Goal: Find specific page/section: Find specific page/section

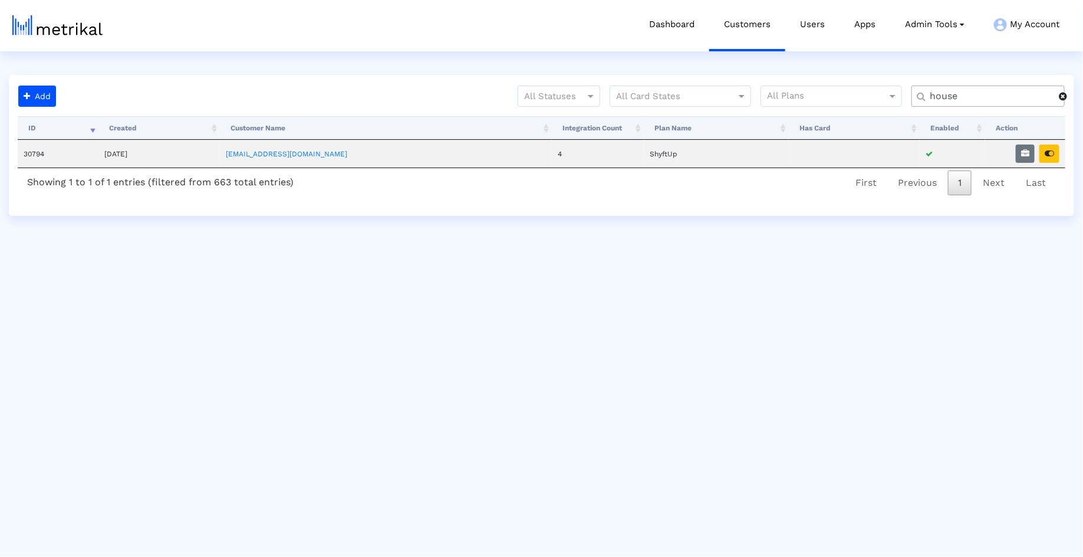
click at [976, 101] on input "house" at bounding box center [990, 96] width 137 height 12
click at [1048, 158] on button "button" at bounding box center [1050, 153] width 20 height 18
click at [995, 99] on input "nurx" at bounding box center [990, 96] width 137 height 12
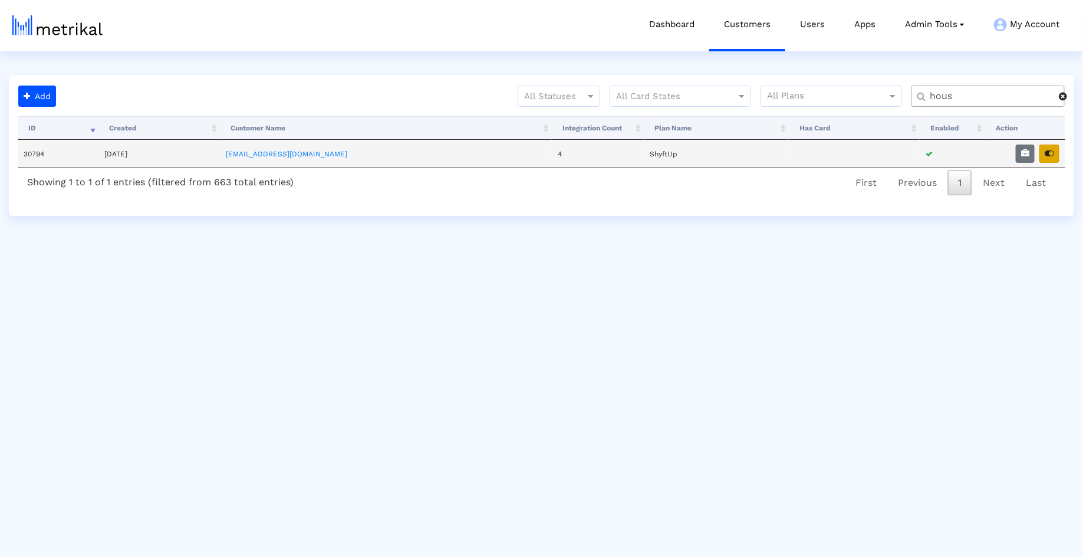
type input "hous"
click at [1049, 156] on icon "button" at bounding box center [1049, 153] width 9 height 8
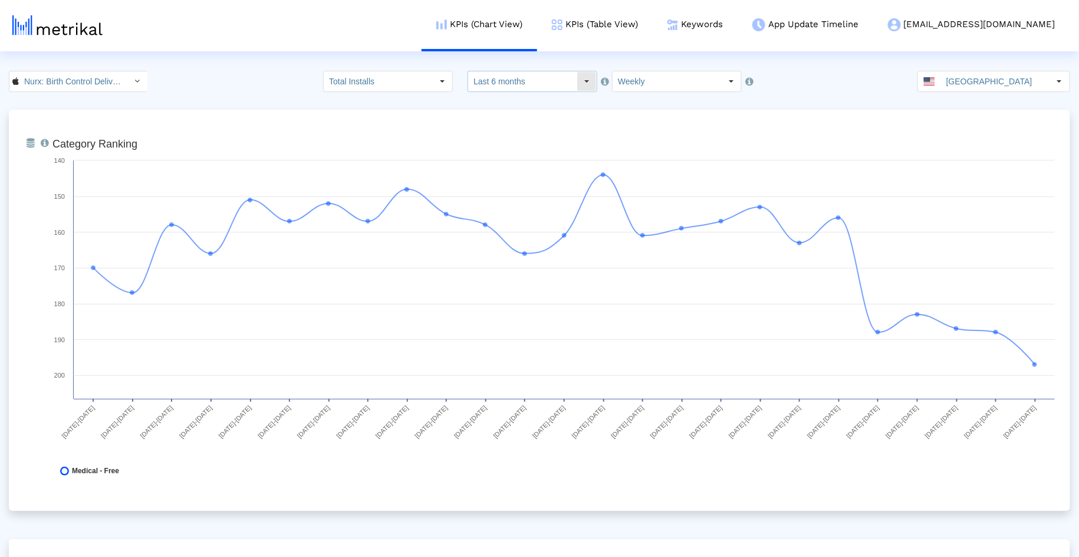
click at [551, 78] on input "Last 6 months" at bounding box center [522, 81] width 109 height 20
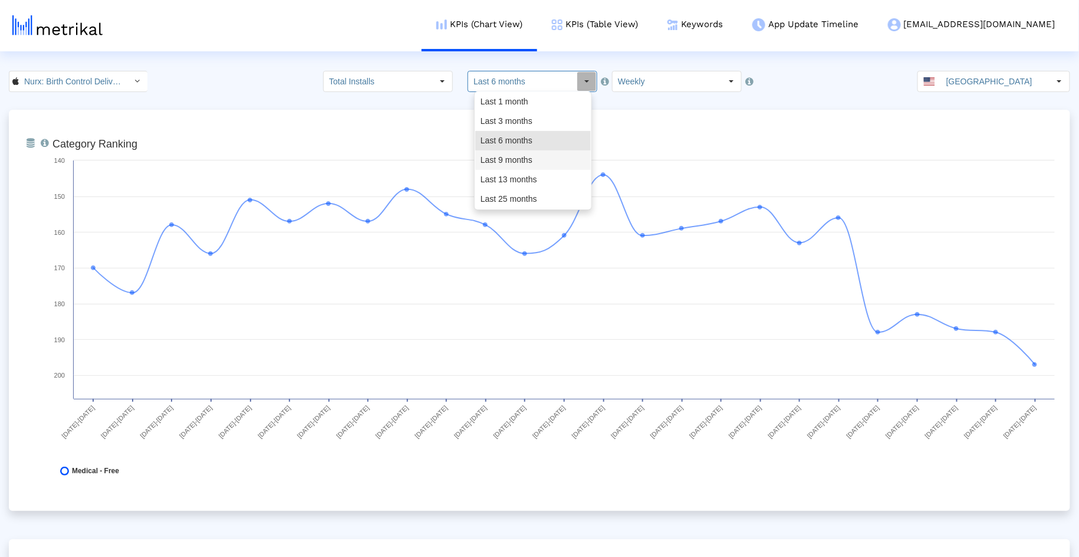
click at [531, 158] on div "Last 9 months" at bounding box center [533, 159] width 116 height 19
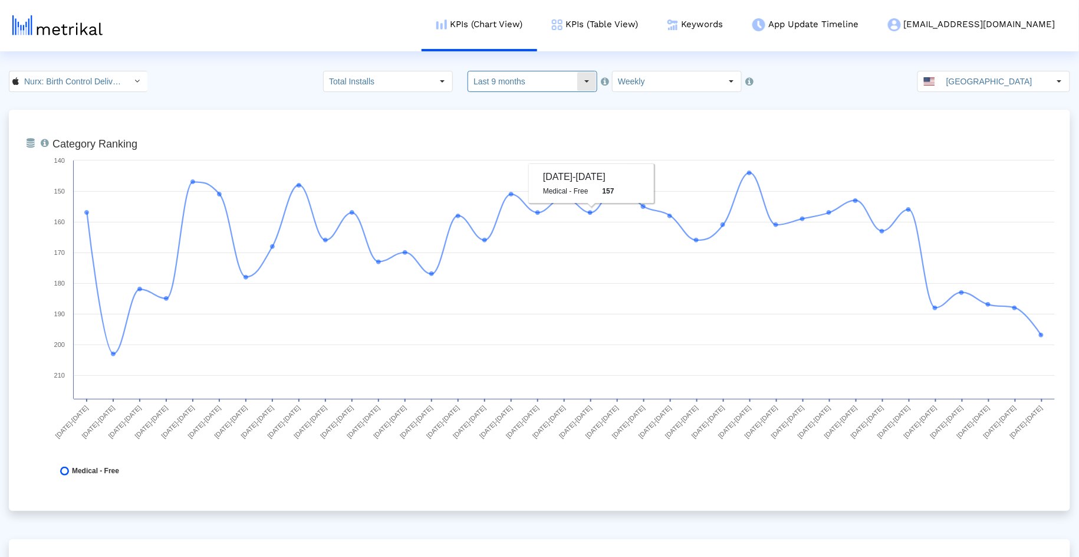
click at [556, 74] on input "Last 9 months" at bounding box center [522, 81] width 109 height 20
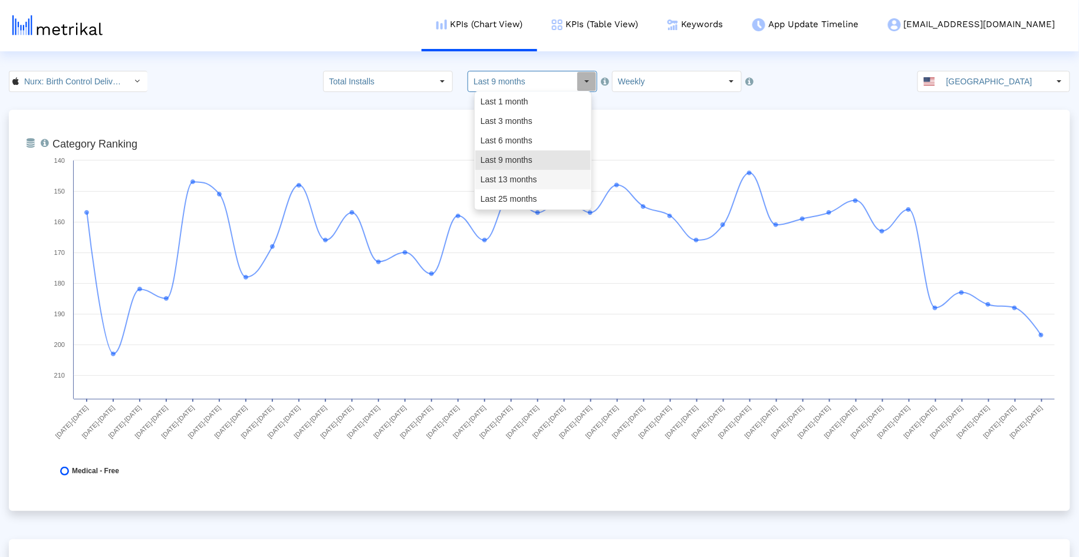
click at [537, 183] on div "Last 13 months" at bounding box center [533, 179] width 116 height 19
type input "Last 13 months"
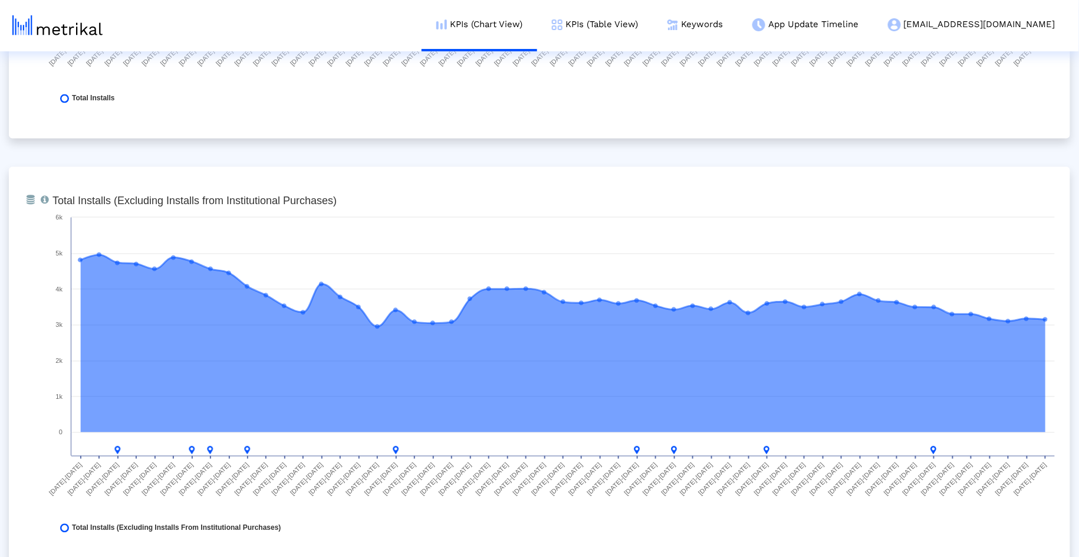
scroll to position [1300, 0]
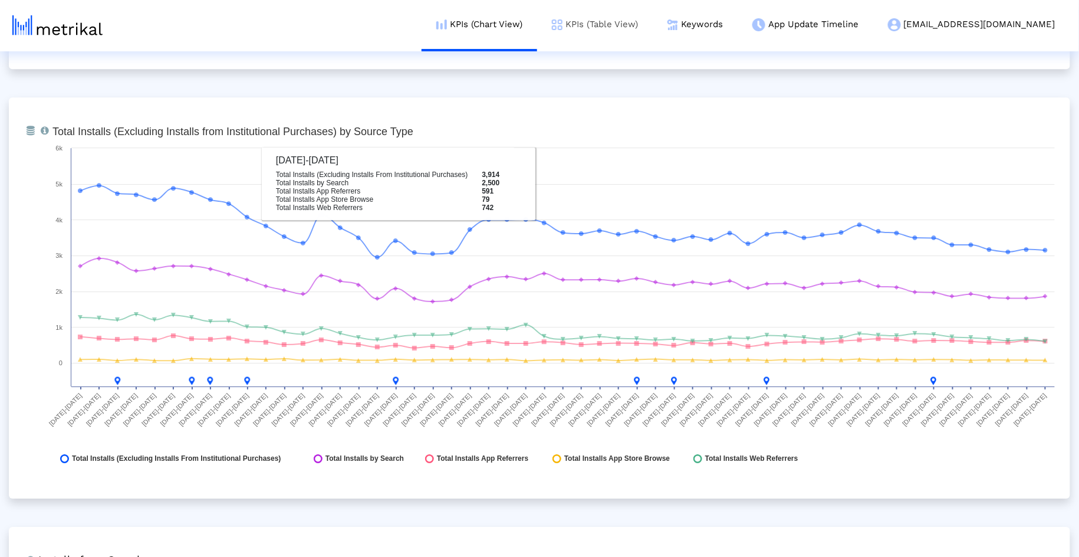
click at [653, 33] on link "KPIs (Table View)" at bounding box center [595, 24] width 116 height 49
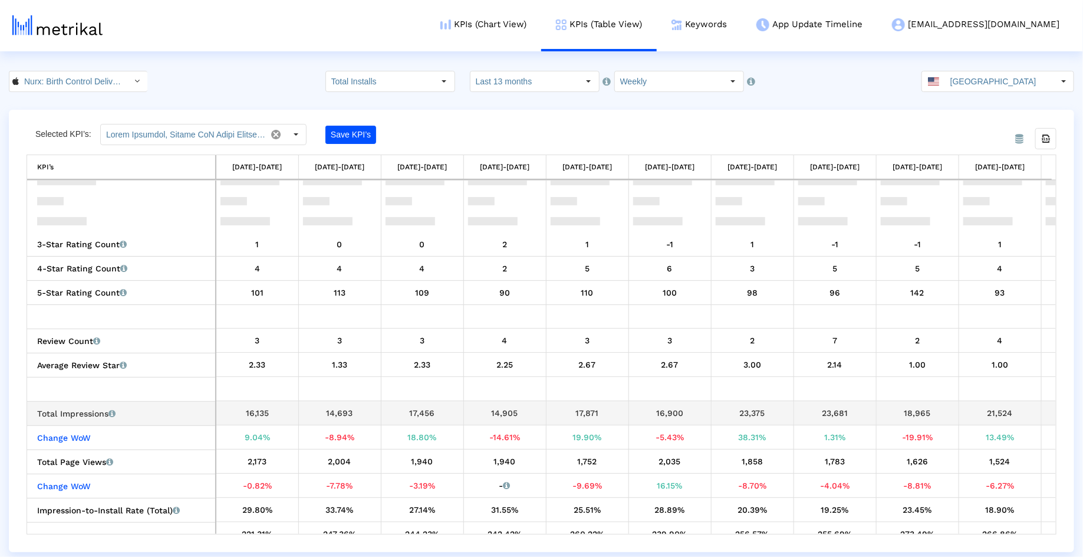
scroll to position [805, 0]
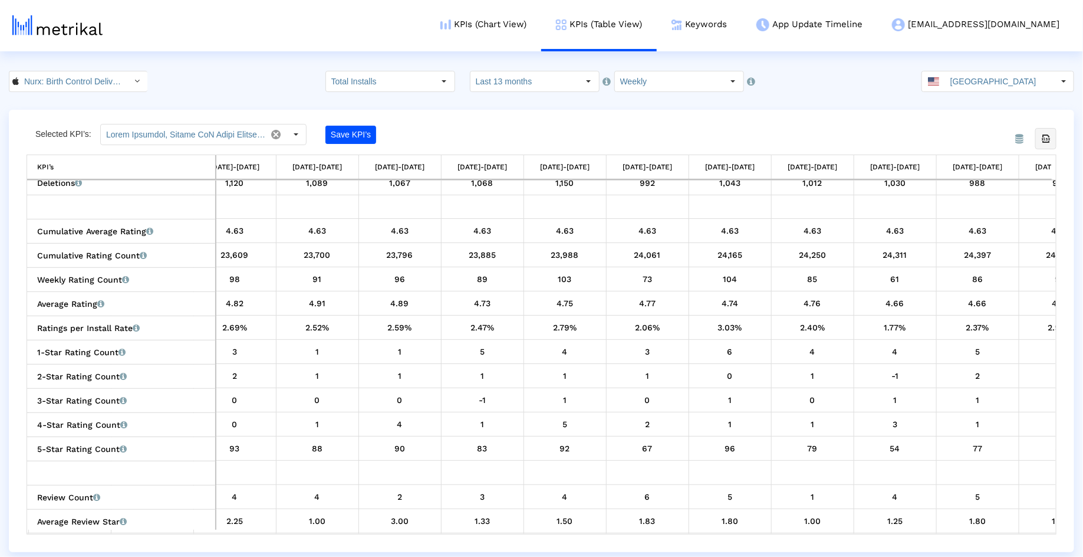
click at [1047, 137] on icon "Export all data" at bounding box center [1046, 138] width 11 height 11
click at [541, 20] on link "KPIs (Chart View)" at bounding box center [484, 24] width 116 height 49
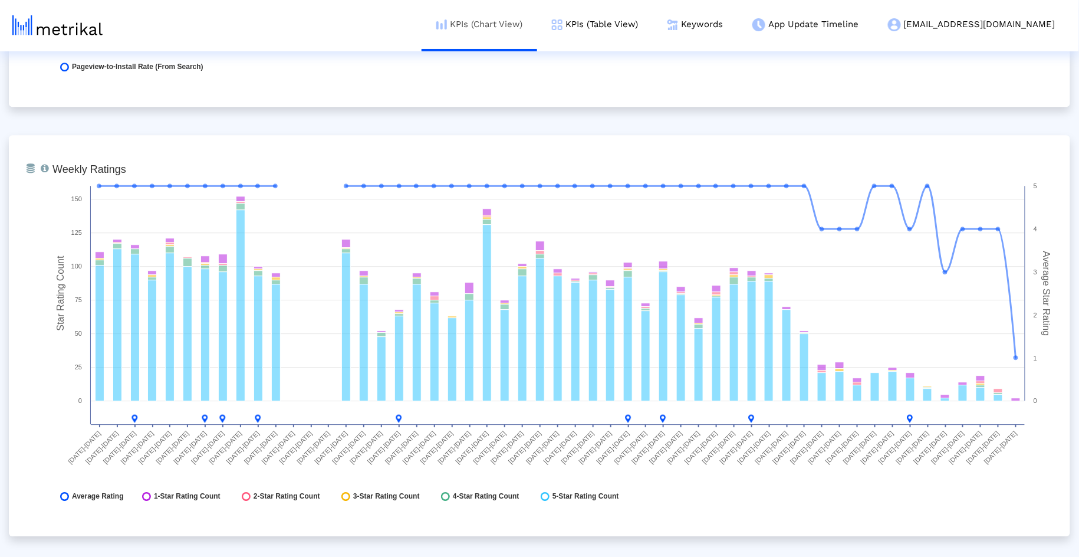
scroll to position [2843, 0]
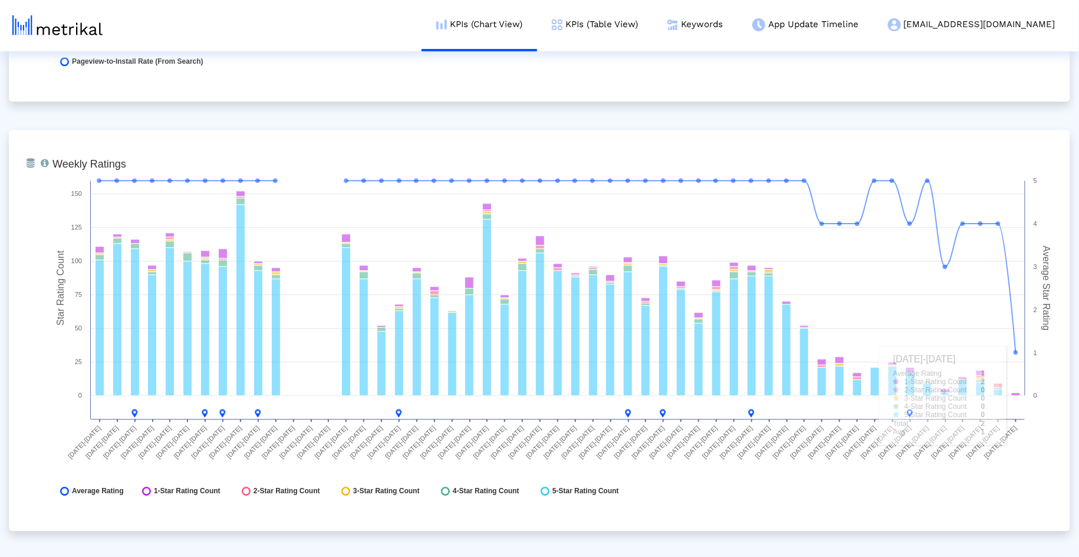
click at [1030, 487] on rect at bounding box center [554, 330] width 1014 height 354
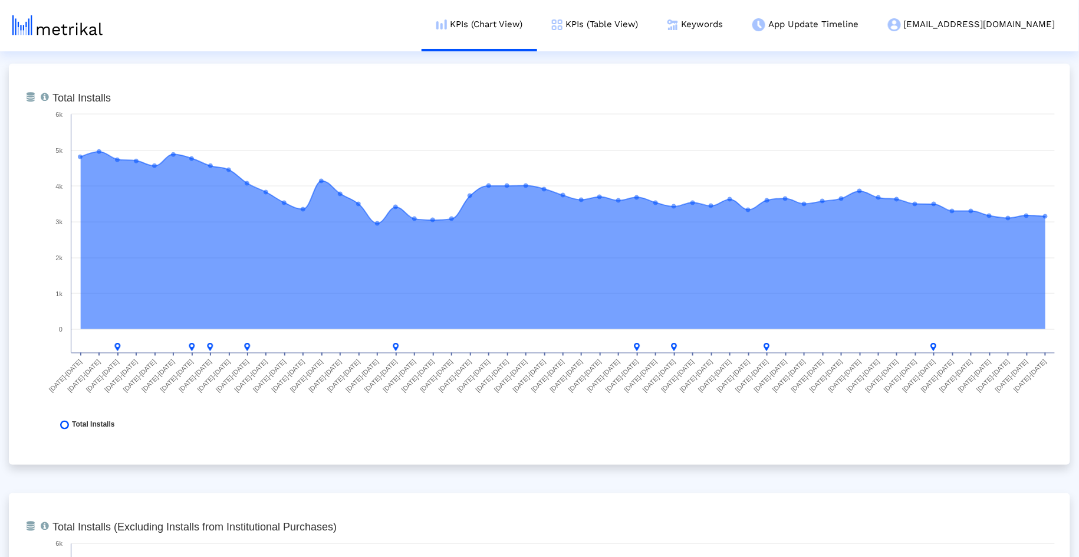
scroll to position [0, 0]
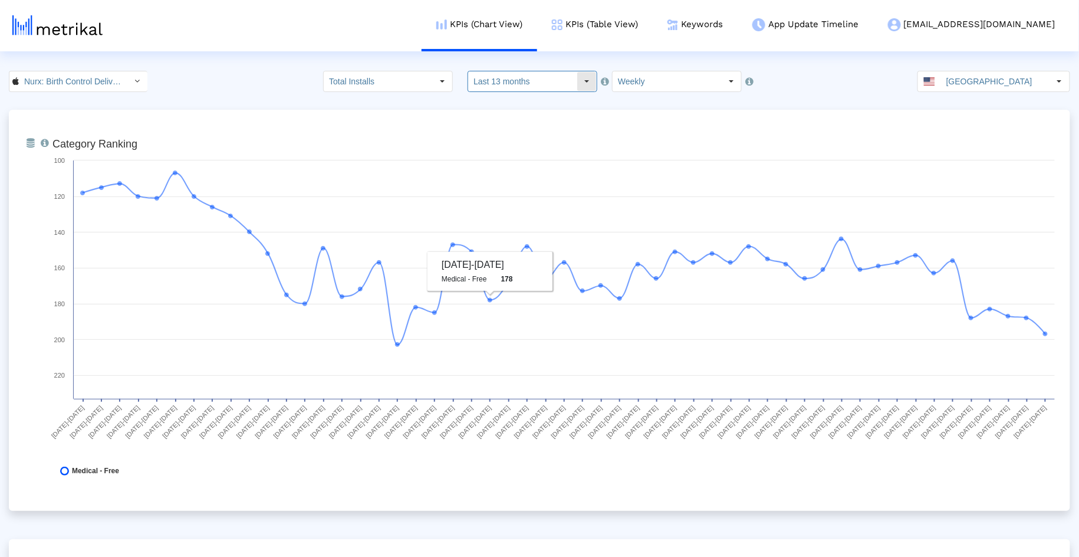
click at [518, 80] on input "Last 13 months" at bounding box center [522, 81] width 109 height 20
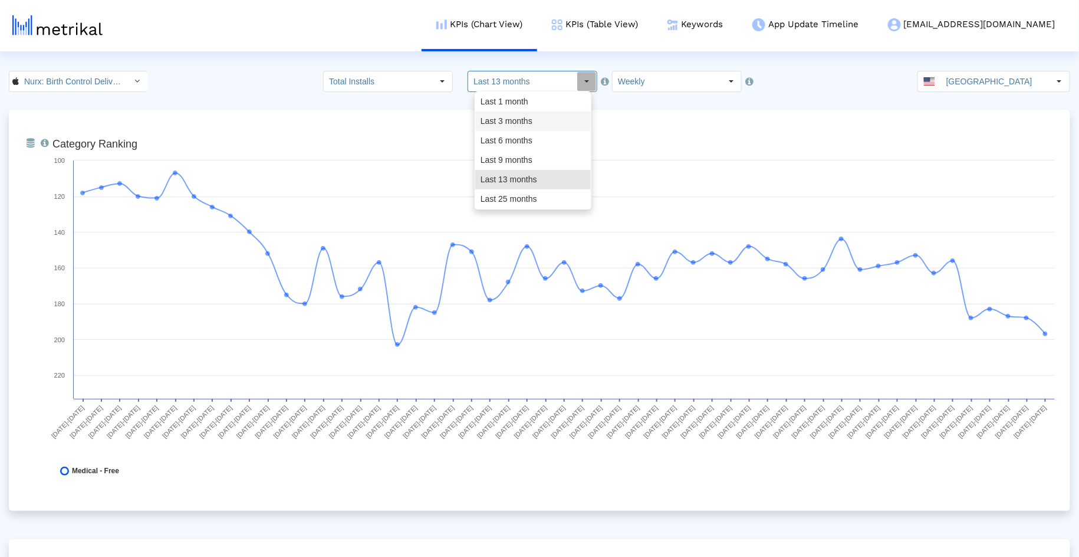
click at [524, 124] on div "Last 3 months" at bounding box center [533, 120] width 116 height 19
type input "Last 3 months"
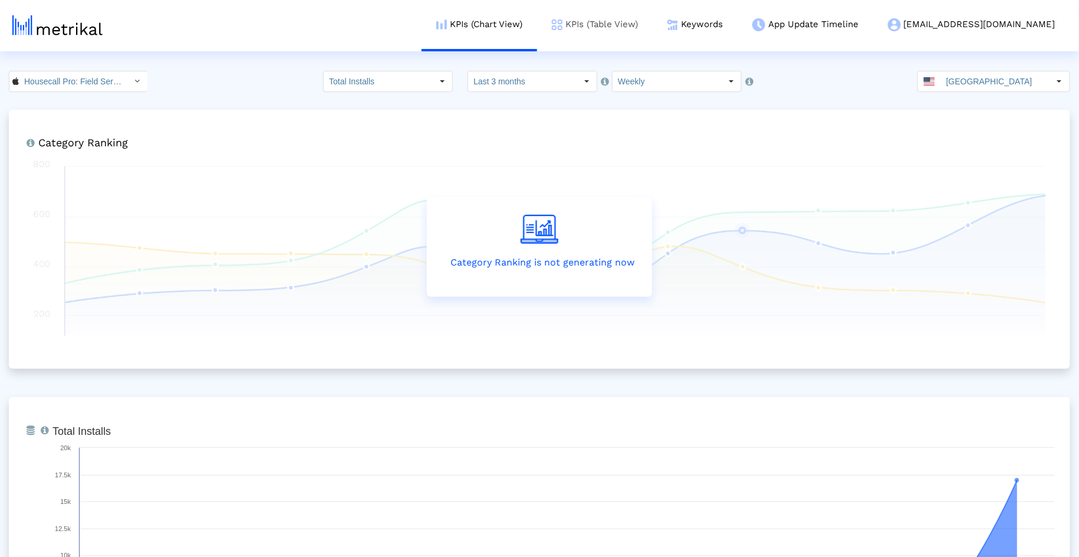
click at [607, 23] on link "KPIs (Table View)" at bounding box center [595, 24] width 116 height 49
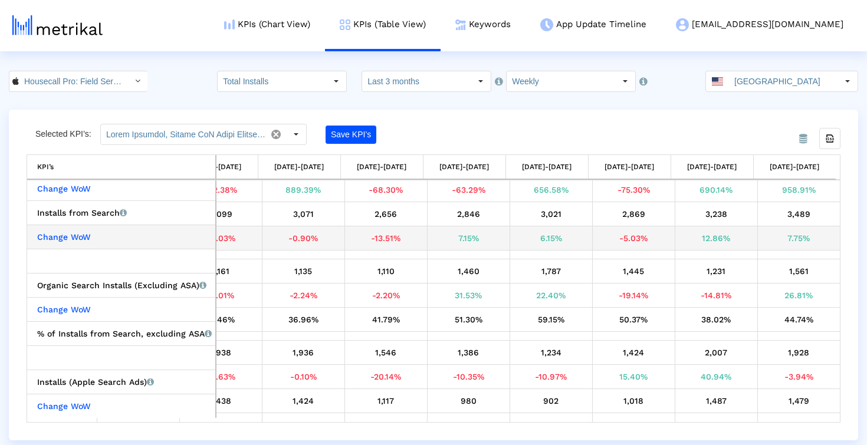
scroll to position [268, 0]
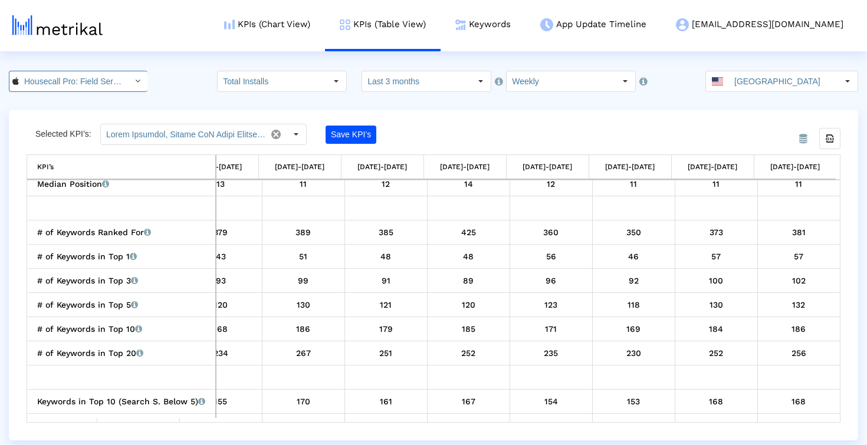
click at [100, 80] on input "Housecall Pro: Field Service < 692833651 >" at bounding box center [72, 81] width 106 height 20
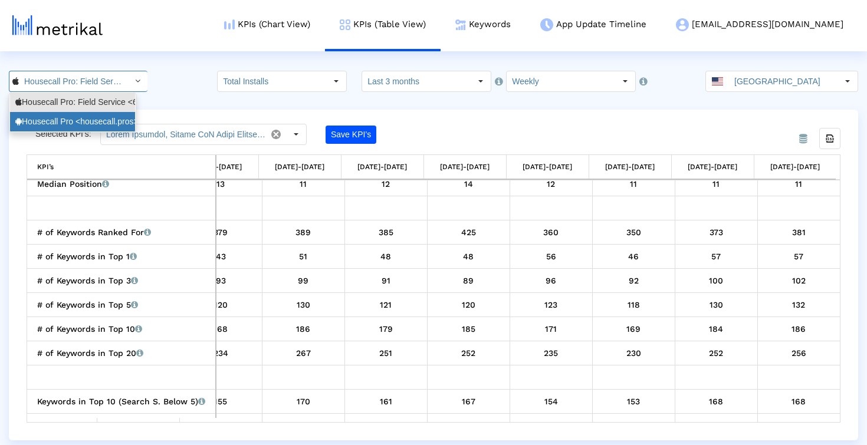
click at [106, 120] on div "Housecall Pro <housecall.pros>" at bounding box center [72, 121] width 114 height 11
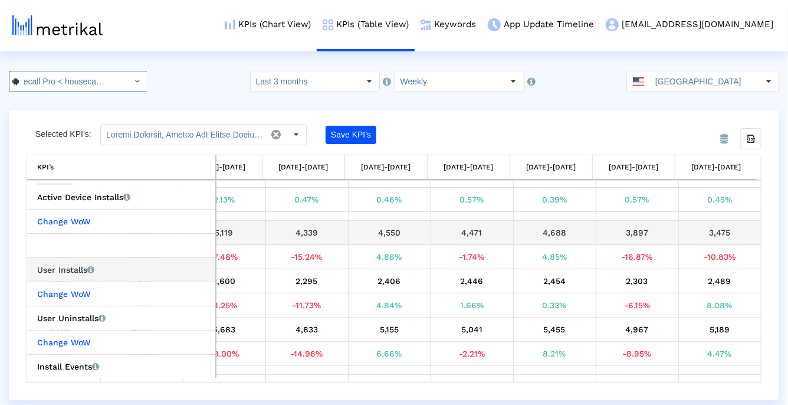
scroll to position [68, 0]
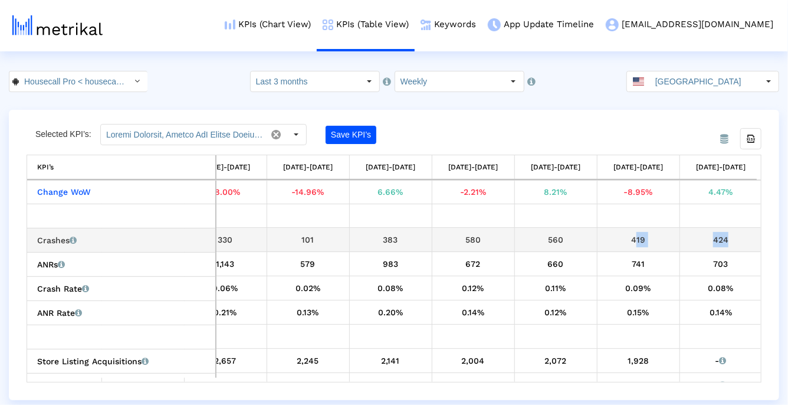
drag, startPoint x: 725, startPoint y: 241, endPoint x: 623, endPoint y: 244, distance: 102.1
click at [623, 244] on tr "Crashes Number of times the app crashed. 300 313 336 158 159 202 330 101 383 58…" at bounding box center [131, 240] width 1262 height 24
click at [663, 241] on div "419" at bounding box center [639, 239] width 74 height 15
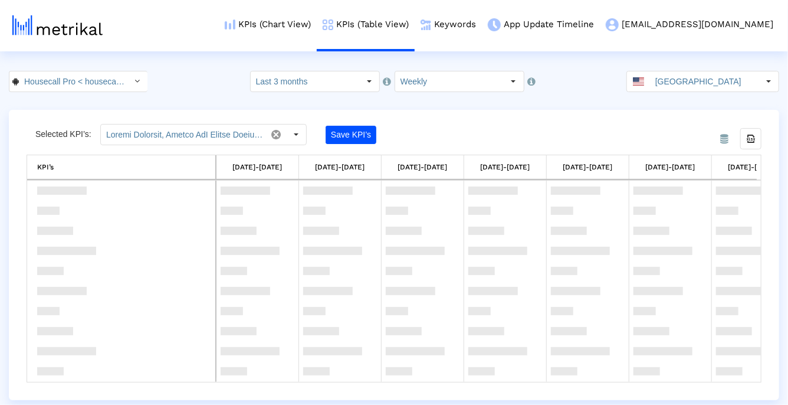
scroll to position [885, 0]
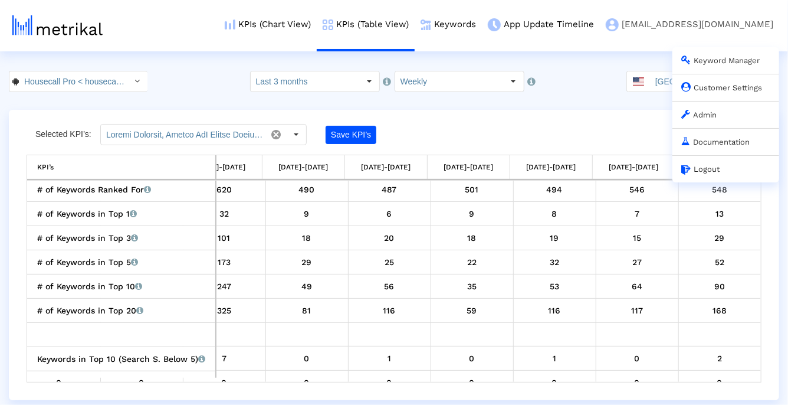
click at [705, 116] on link "Admin" at bounding box center [698, 114] width 35 height 9
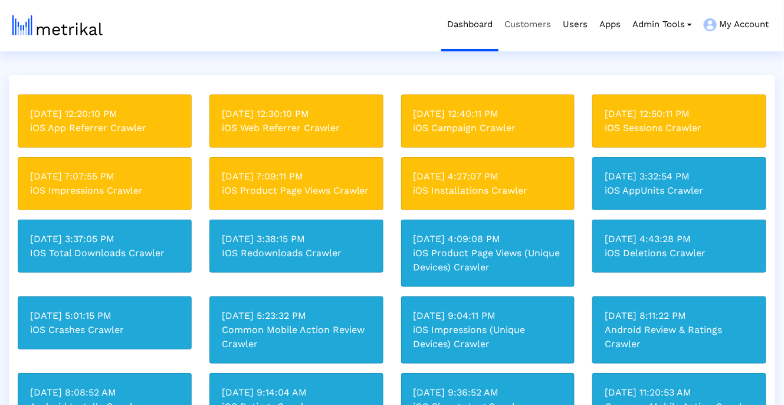
click at [533, 22] on link "Customers" at bounding box center [527, 24] width 58 height 49
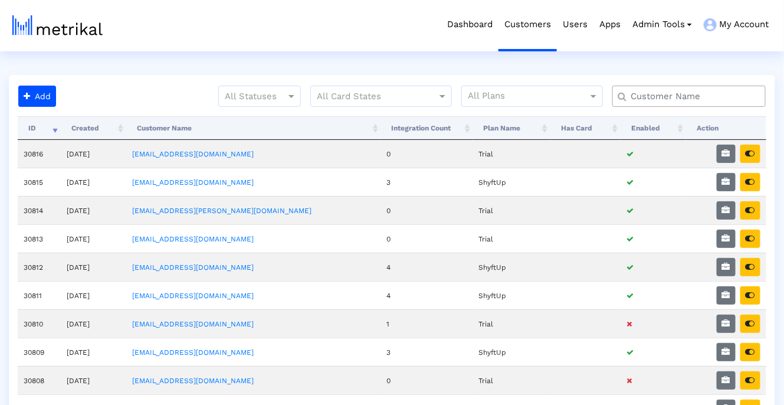
click at [708, 93] on input "text" at bounding box center [691, 96] width 139 height 12
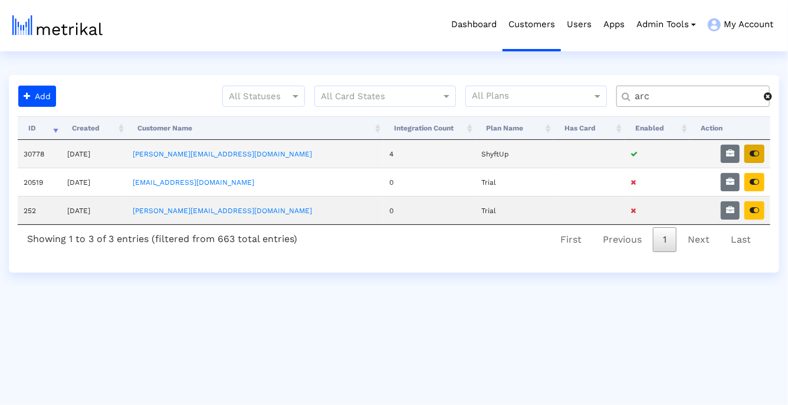
type input "arc"
click at [753, 149] on button "button" at bounding box center [754, 153] width 20 height 18
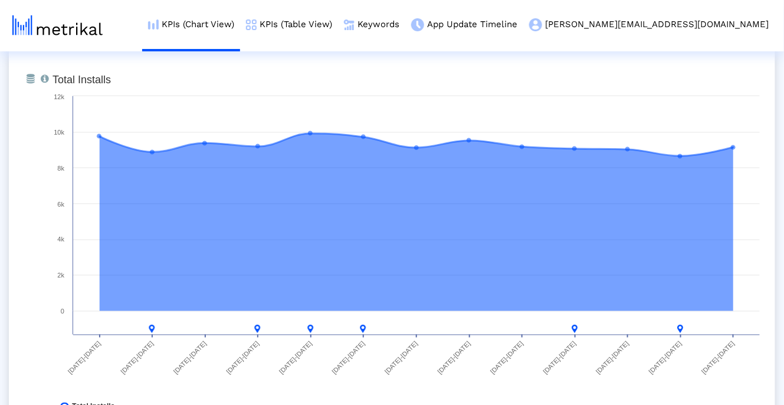
scroll to position [493, 0]
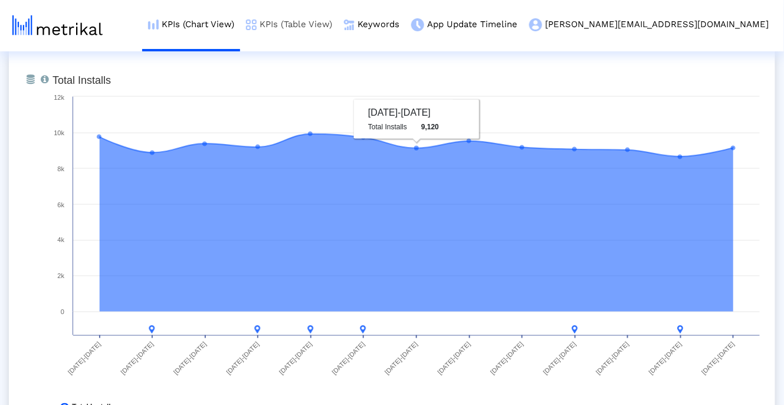
click at [338, 34] on link "KPIs (Table View)" at bounding box center [289, 24] width 98 height 49
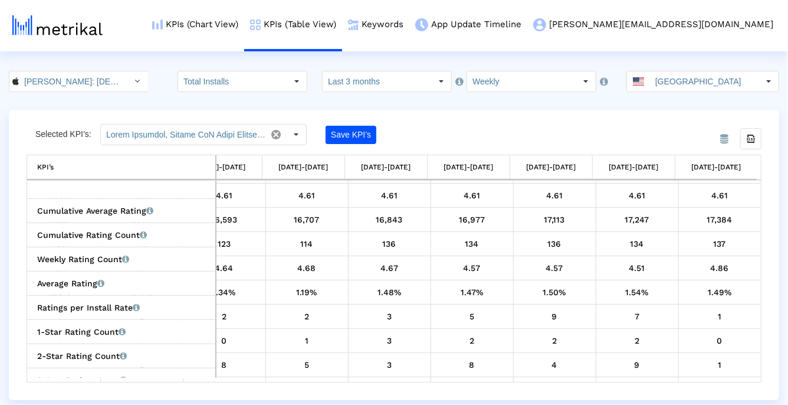
scroll to position [714, 0]
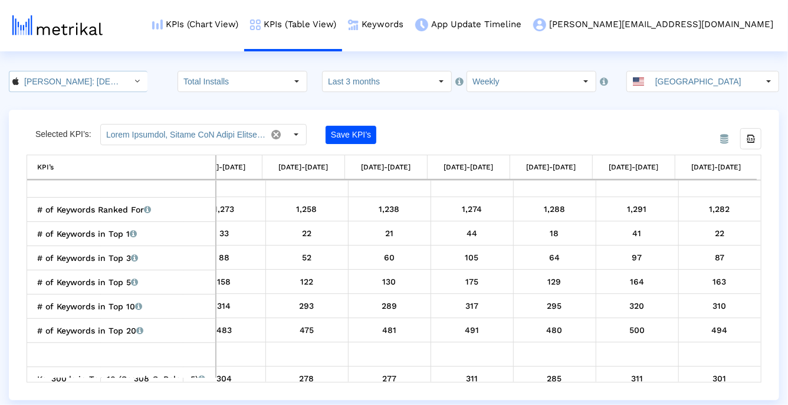
click at [101, 83] on input "[PERSON_NAME]: [DEMOGRAPHIC_DATA] Dating & Chat < 6446289426 >" at bounding box center [72, 81] width 106 height 20
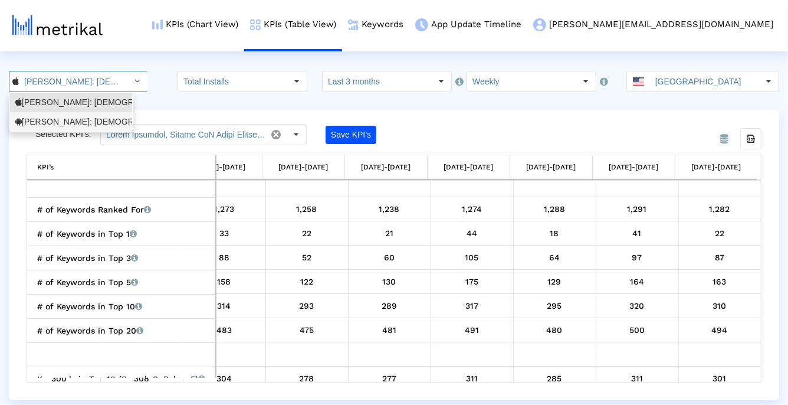
click at [83, 127] on div "[PERSON_NAME]: [DEMOGRAPHIC_DATA] Dating & [DEMOGRAPHIC_DATA] Chat <com.archera…" at bounding box center [70, 121] width 111 height 11
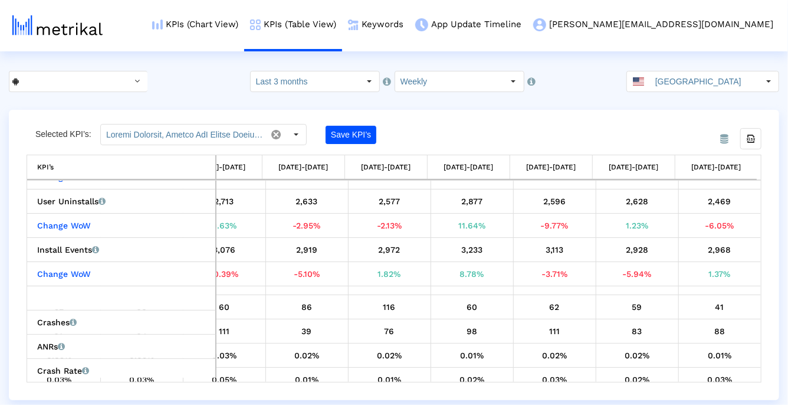
scroll to position [150, 0]
